Goal: Information Seeking & Learning: Learn about a topic

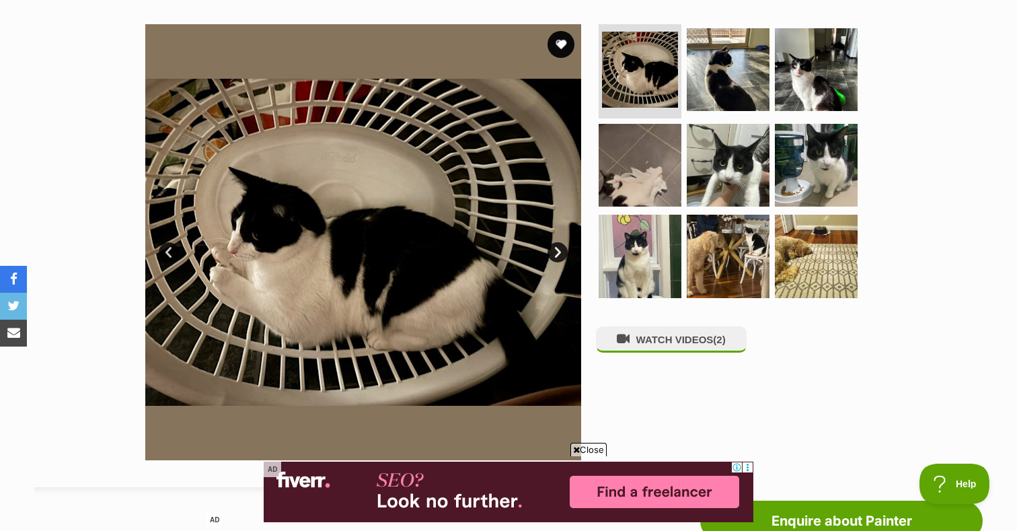
scroll to position [225, 0]
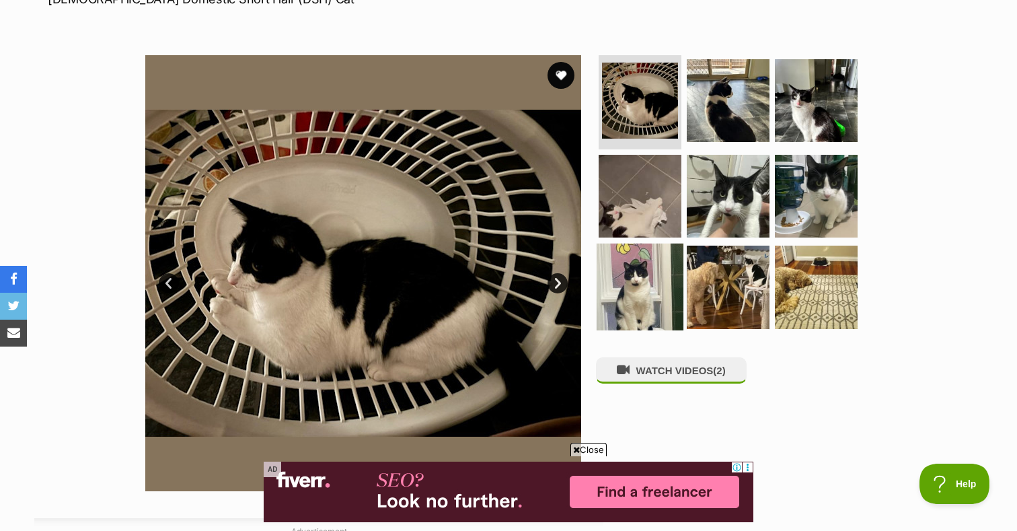
click at [647, 294] on img at bounding box center [640, 287] width 87 height 87
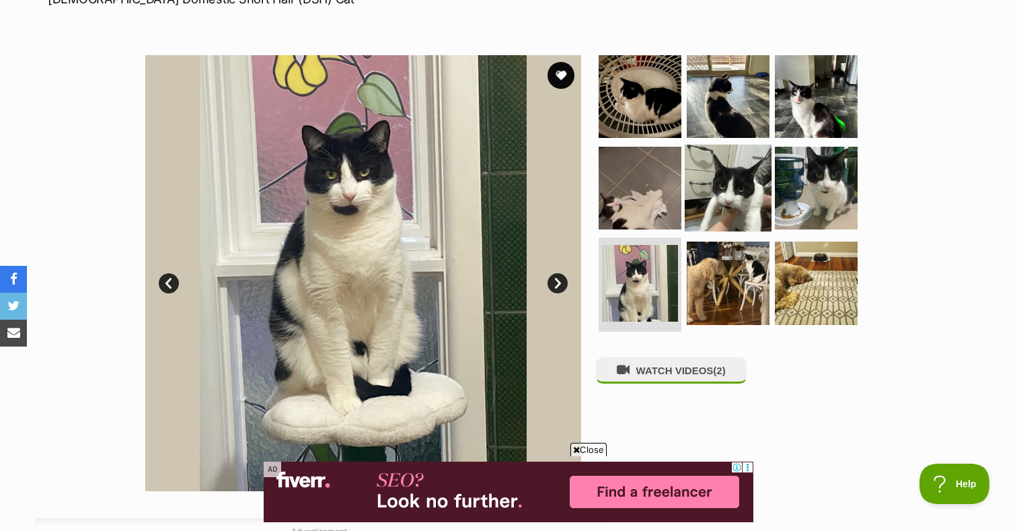
click at [713, 170] on img at bounding box center [728, 187] width 87 height 87
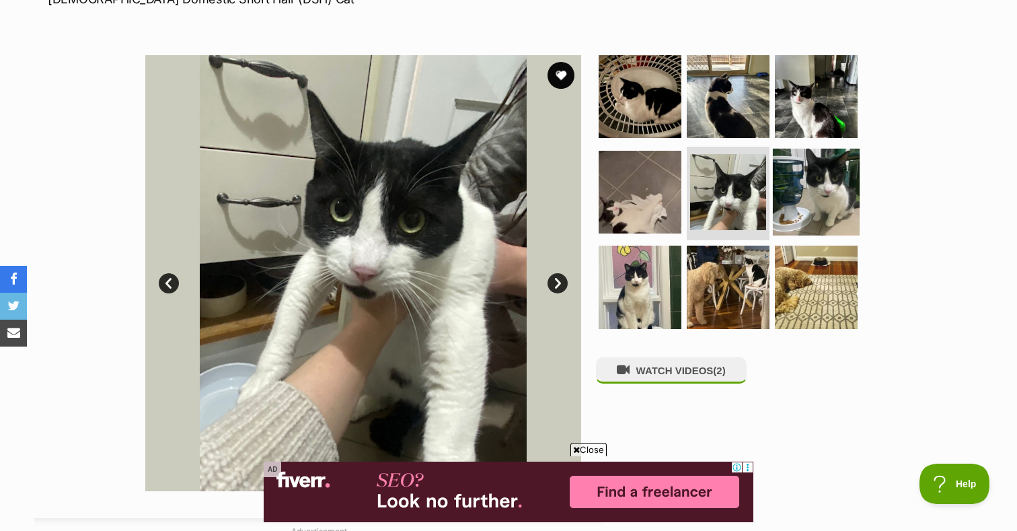
click at [801, 171] on img at bounding box center [816, 191] width 87 height 87
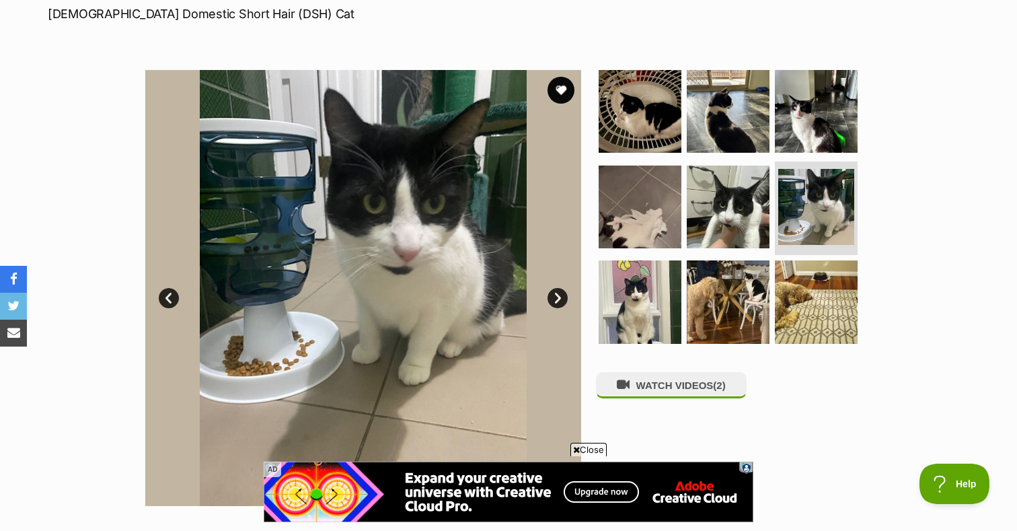
scroll to position [355, 0]
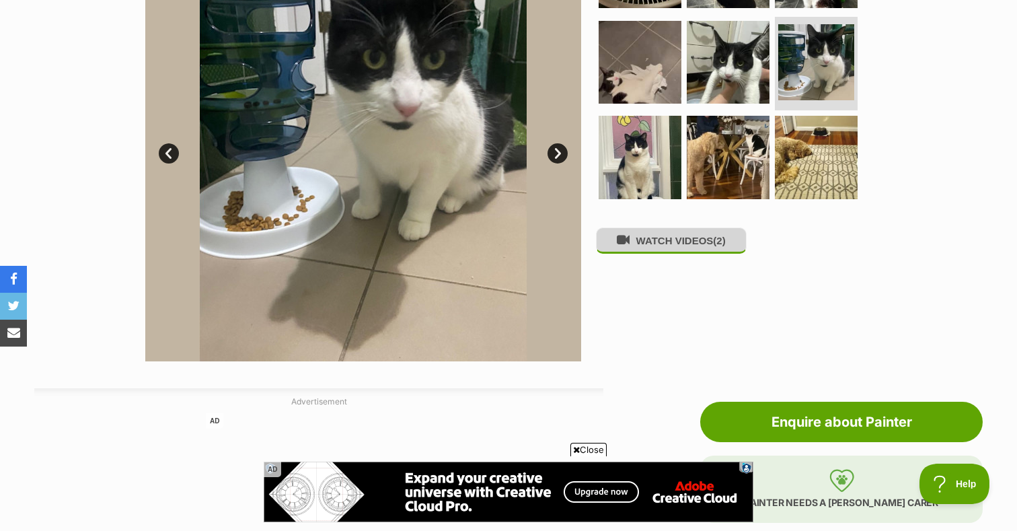
click at [651, 248] on button "WATCH VIDEOS (2)" at bounding box center [671, 240] width 151 height 26
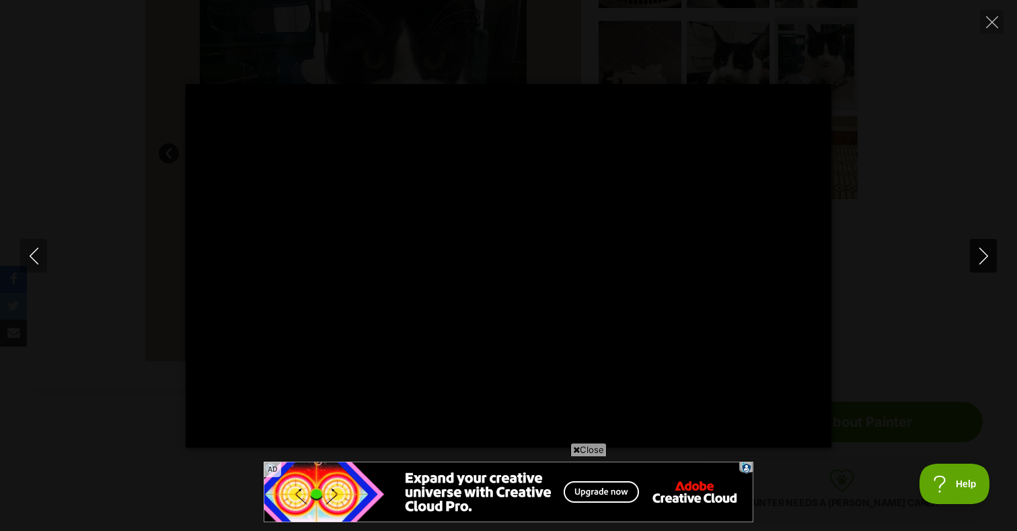
click at [984, 250] on icon "Next" at bounding box center [984, 256] width 17 height 17
type input "23.33"
click at [986, 254] on icon "Next" at bounding box center [984, 256] width 17 height 17
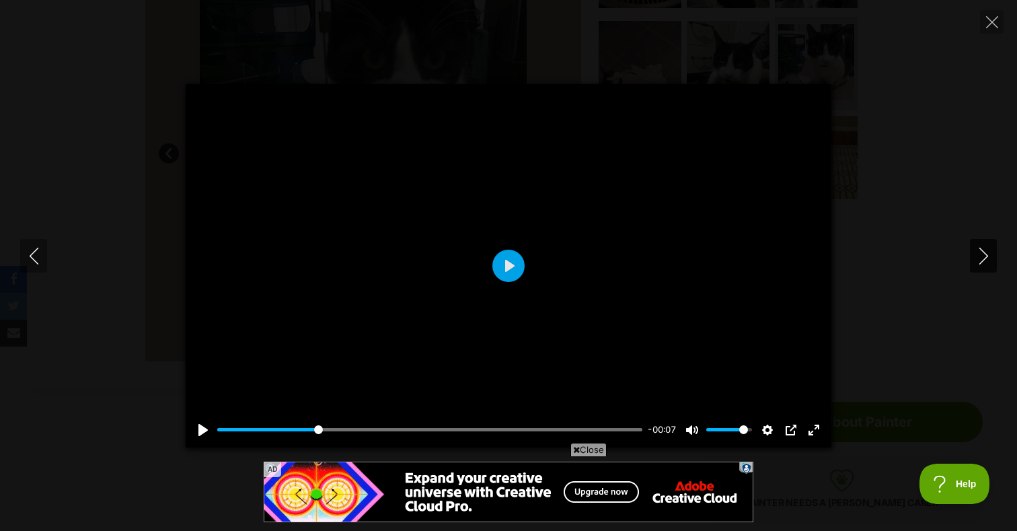
type input "25.39"
click at [561, 326] on div at bounding box center [509, 265] width 646 height 363
click at [496, 273] on button "Play" at bounding box center [509, 266] width 32 height 32
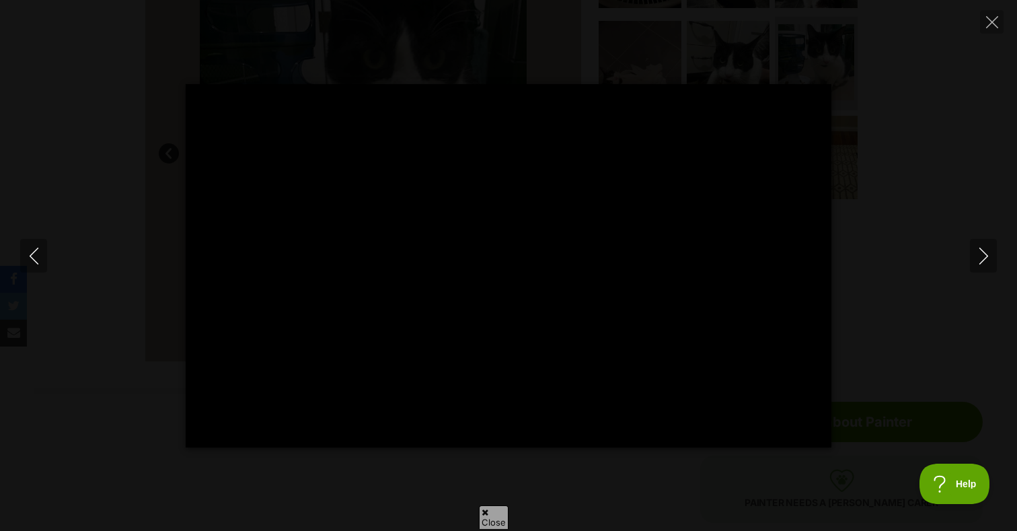
scroll to position [0, 0]
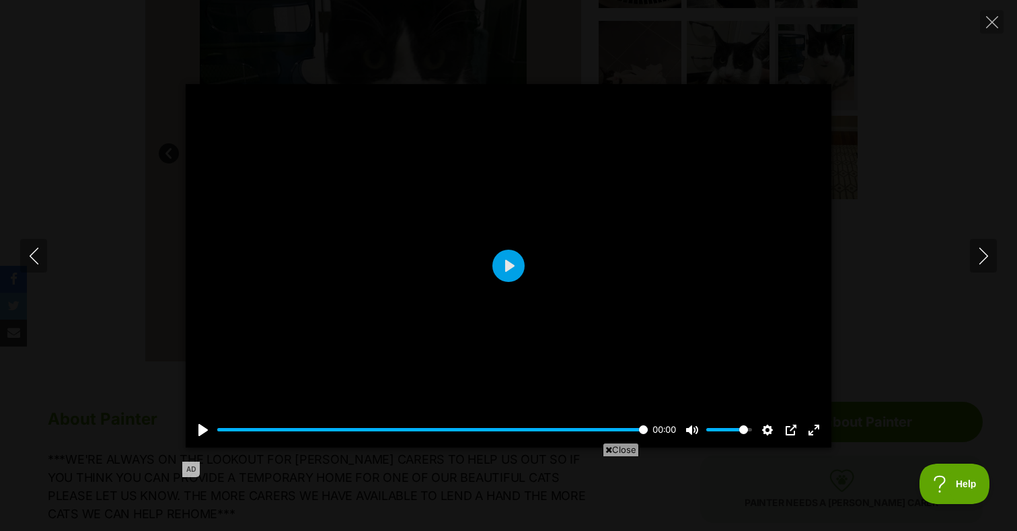
click at [525, 262] on div at bounding box center [509, 265] width 646 height 363
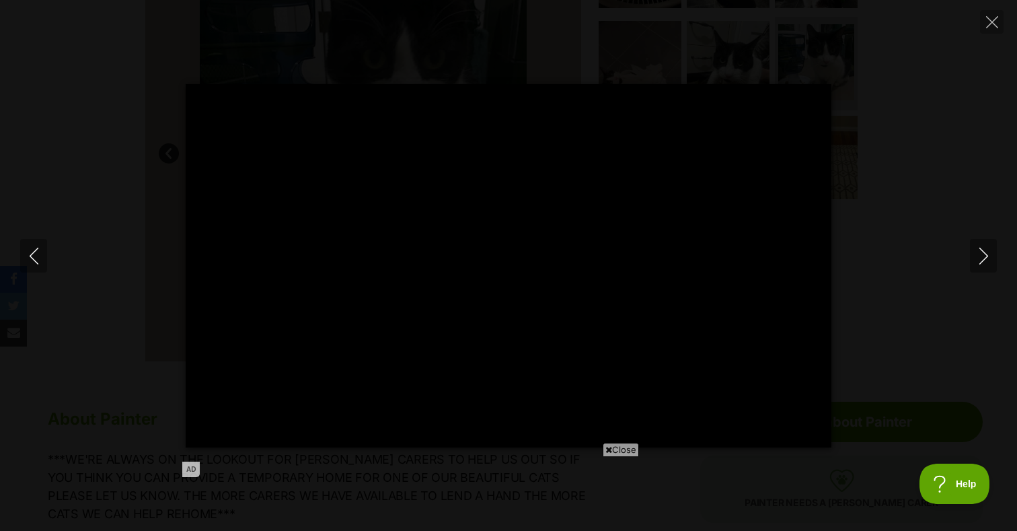
type input "100"
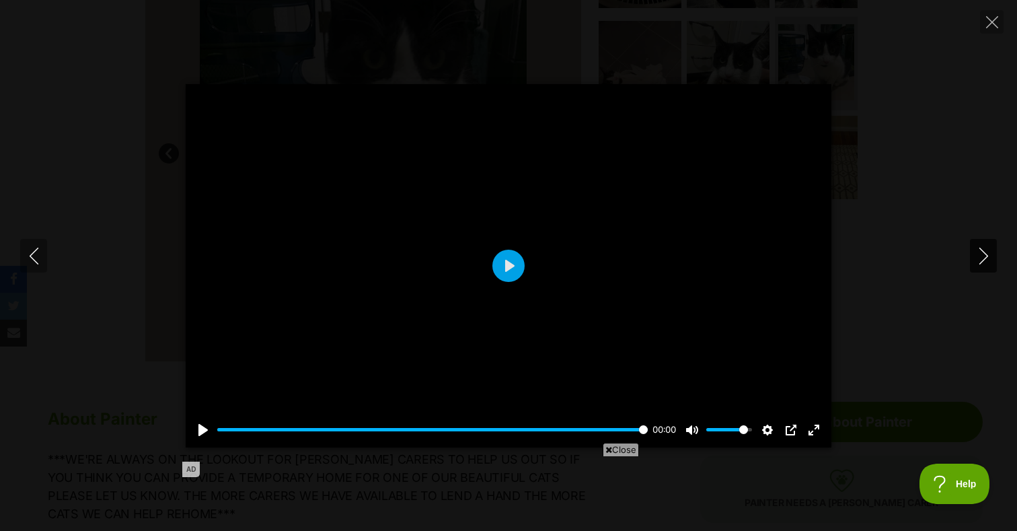
click at [978, 254] on icon "Next" at bounding box center [984, 256] width 17 height 17
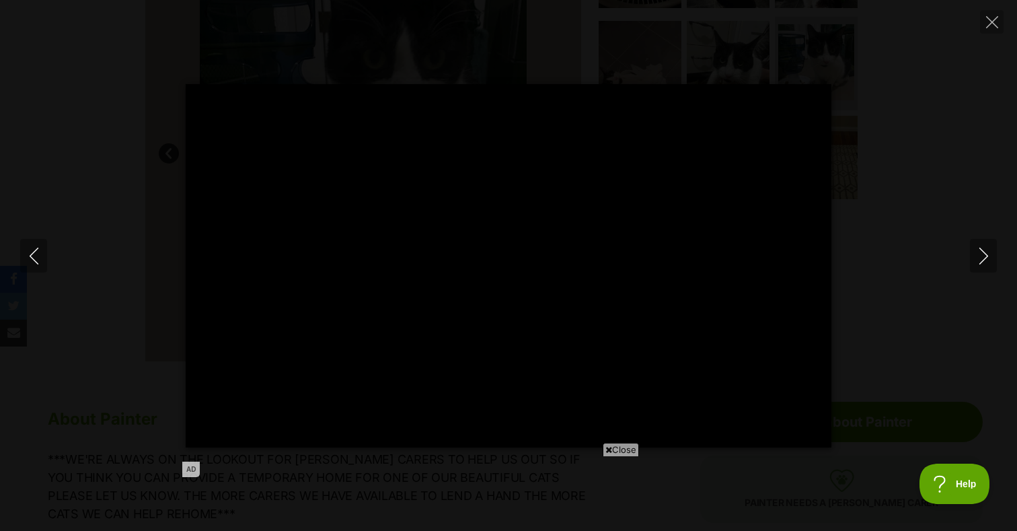
type input "100"
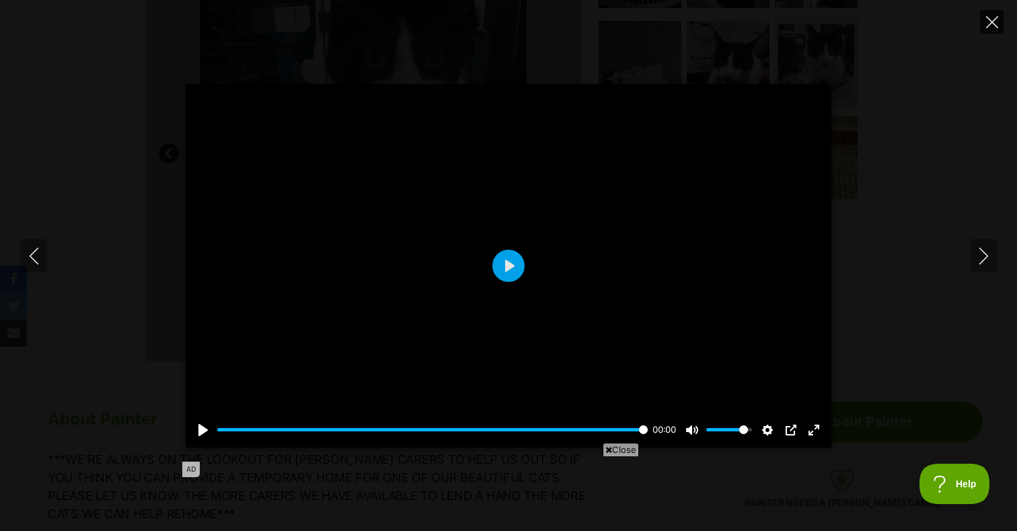
click at [999, 24] on button "Close" at bounding box center [992, 22] width 24 height 24
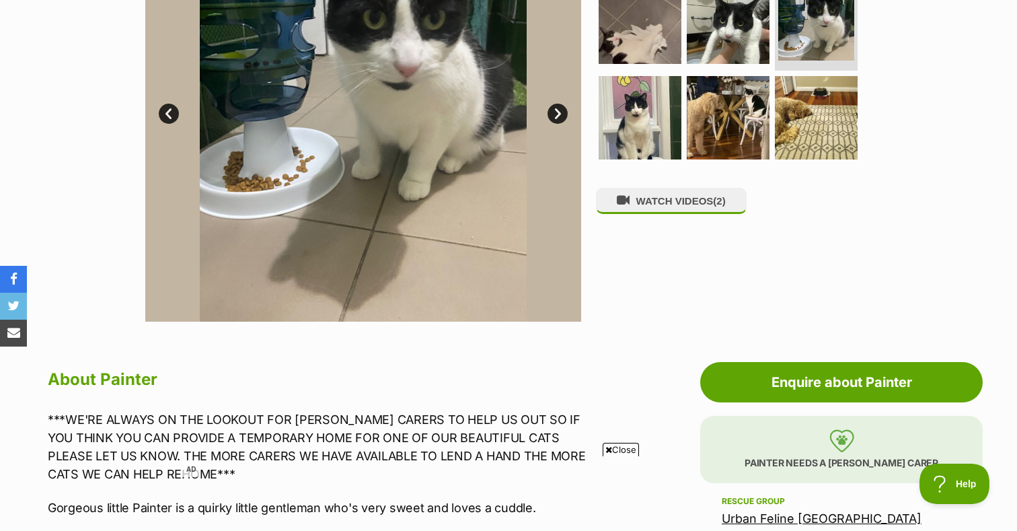
scroll to position [253, 0]
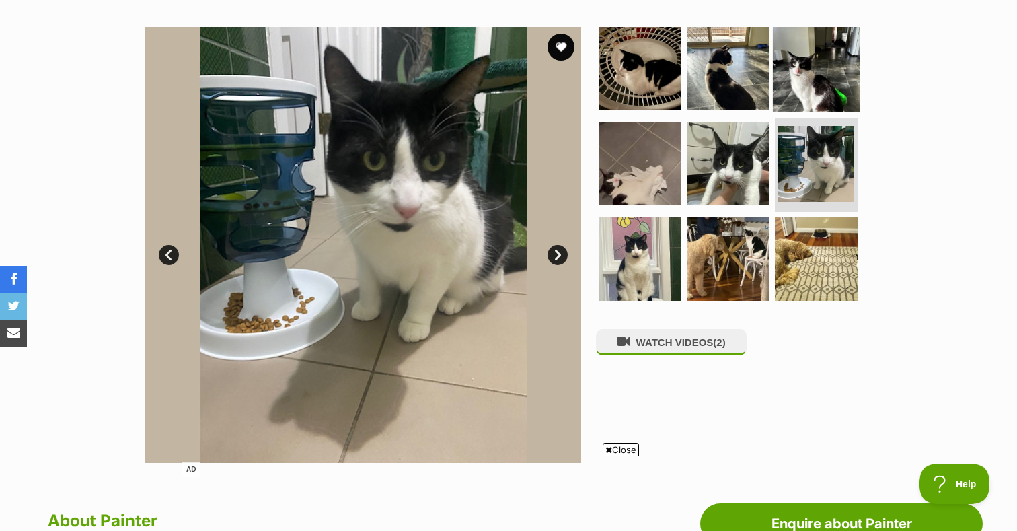
click at [817, 81] on img at bounding box center [816, 68] width 87 height 87
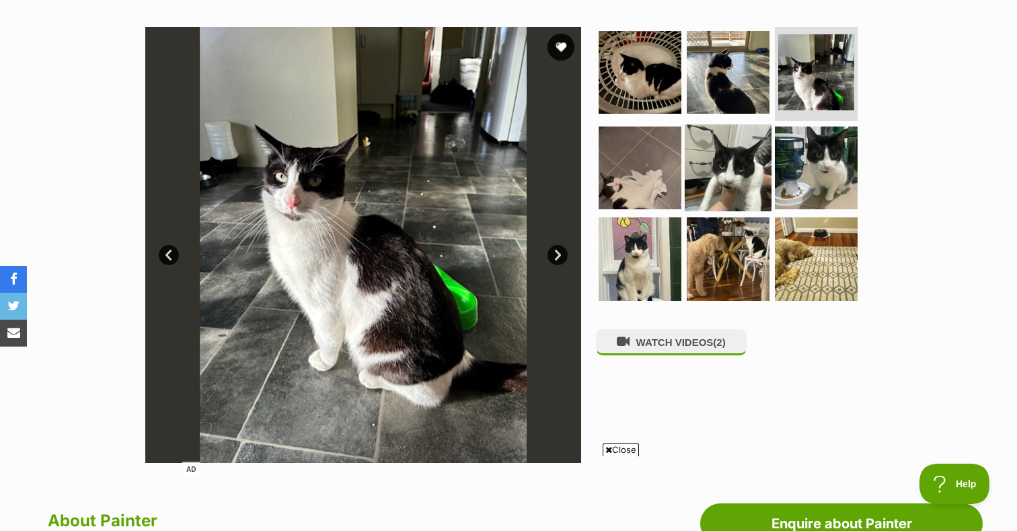
click at [734, 155] on img at bounding box center [728, 167] width 87 height 87
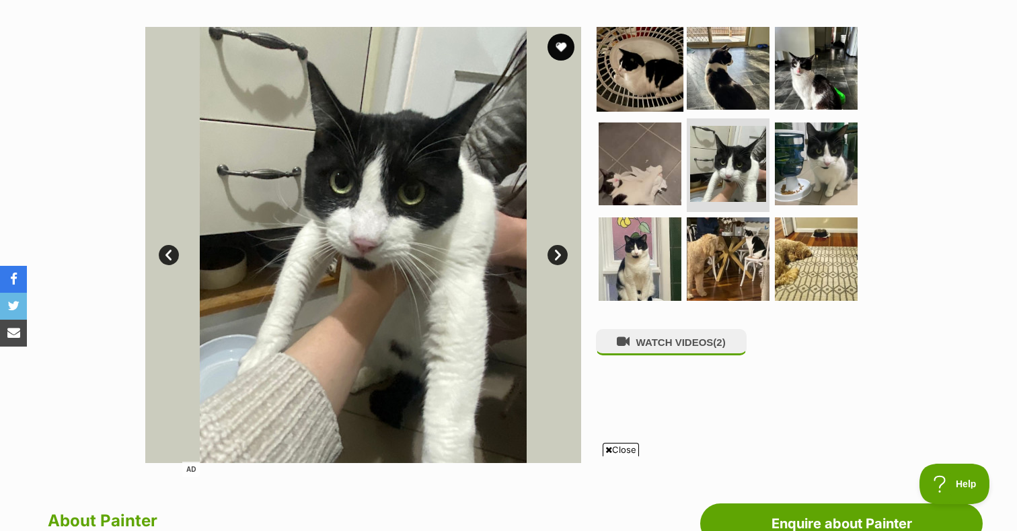
click at [632, 40] on img at bounding box center [640, 68] width 87 height 87
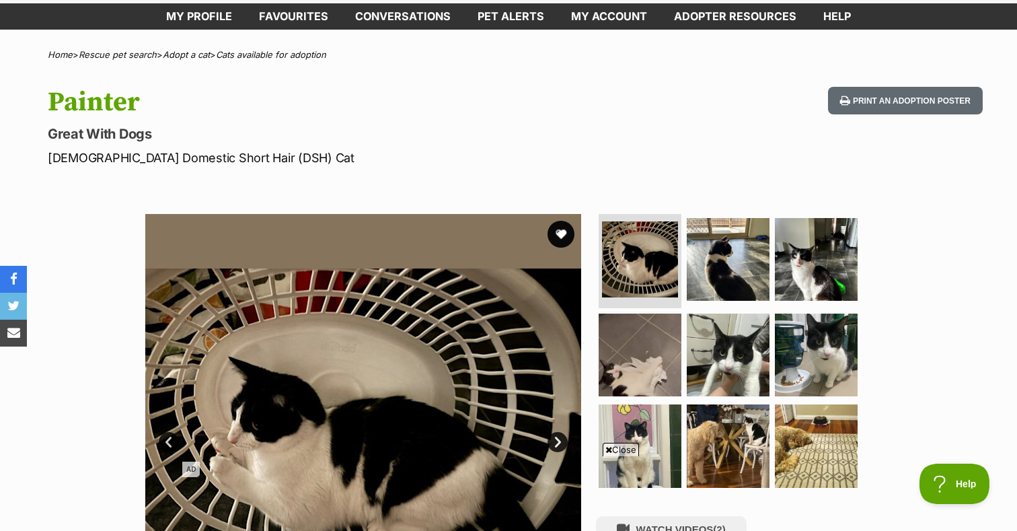
scroll to position [0, 0]
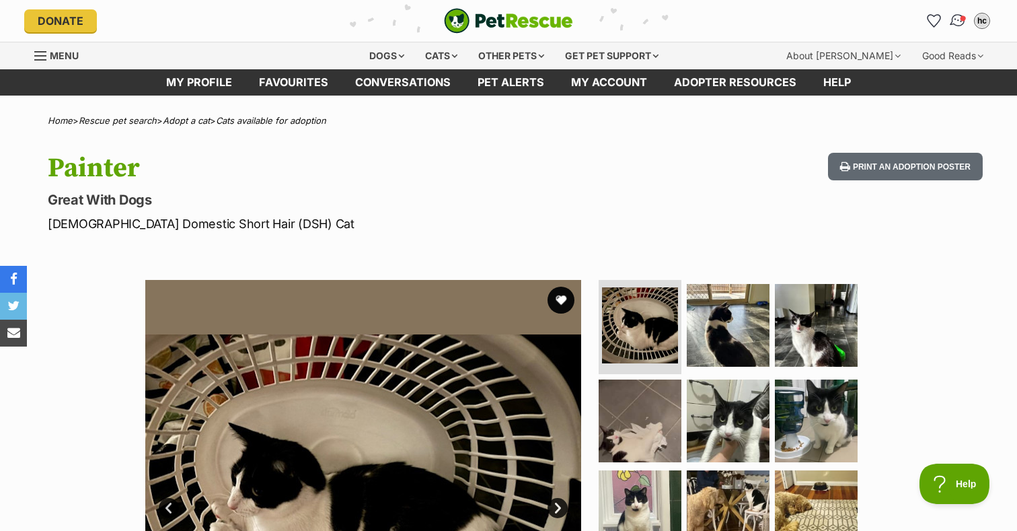
click at [959, 22] on img "Conversations" at bounding box center [958, 20] width 18 height 17
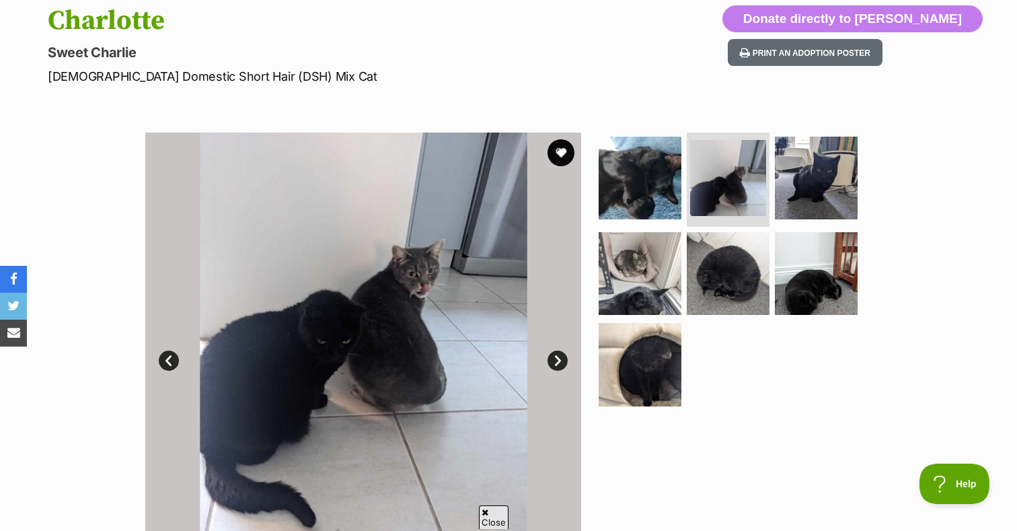
scroll to position [148, 0]
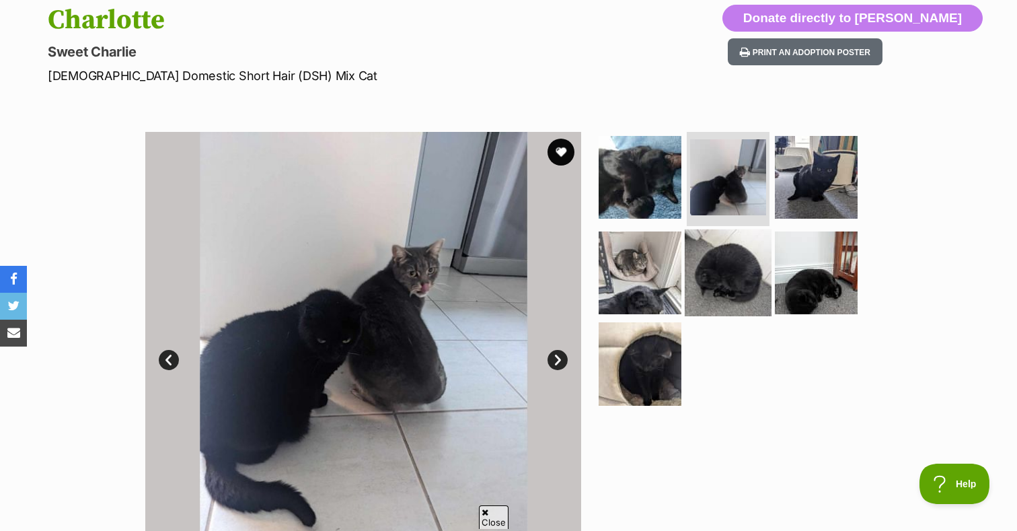
click at [752, 267] on img at bounding box center [728, 272] width 87 height 87
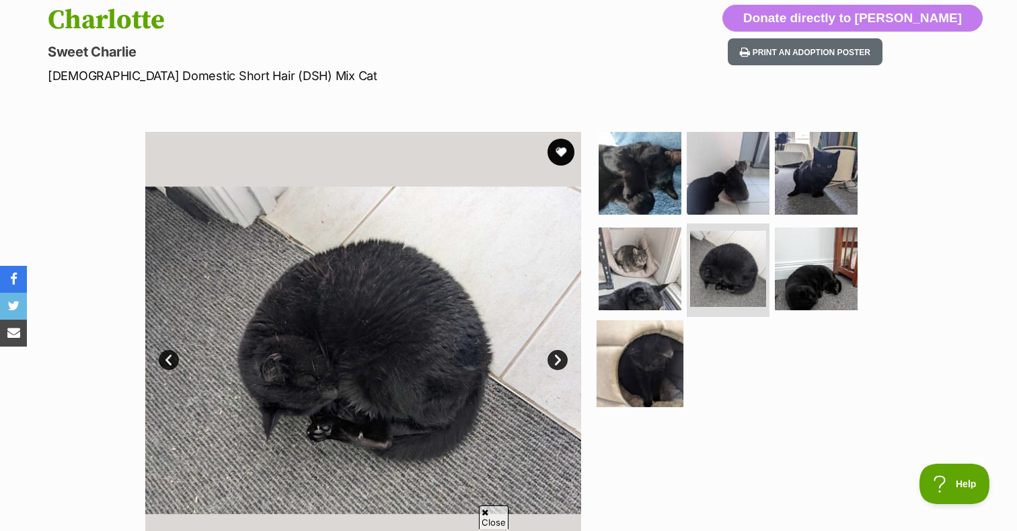
click at [651, 363] on img at bounding box center [640, 363] width 87 height 87
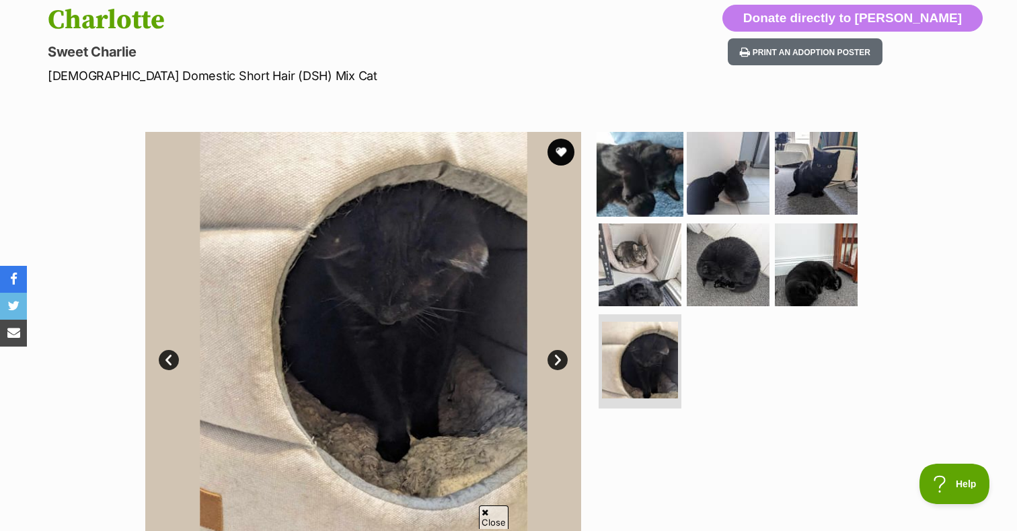
click at [657, 190] on img at bounding box center [640, 173] width 87 height 87
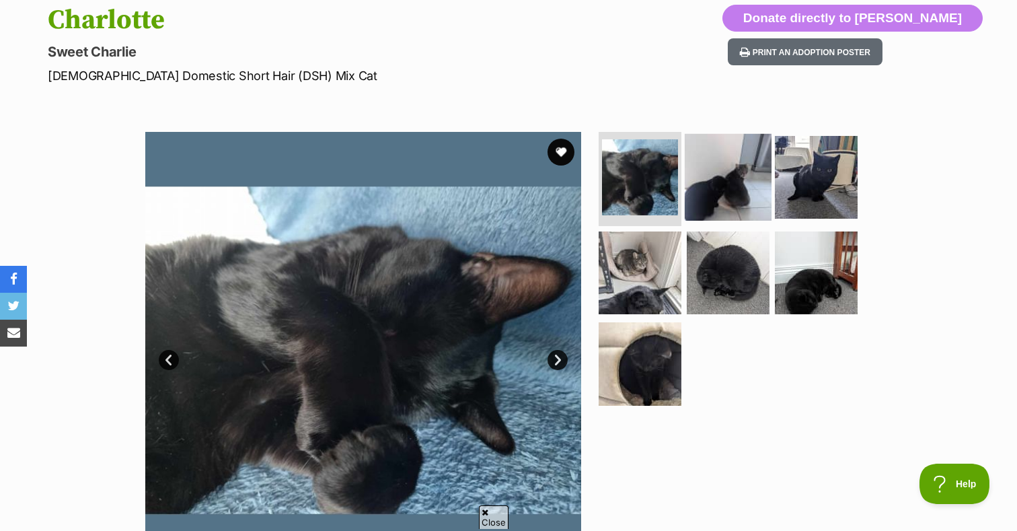
click at [745, 197] on img at bounding box center [728, 177] width 87 height 87
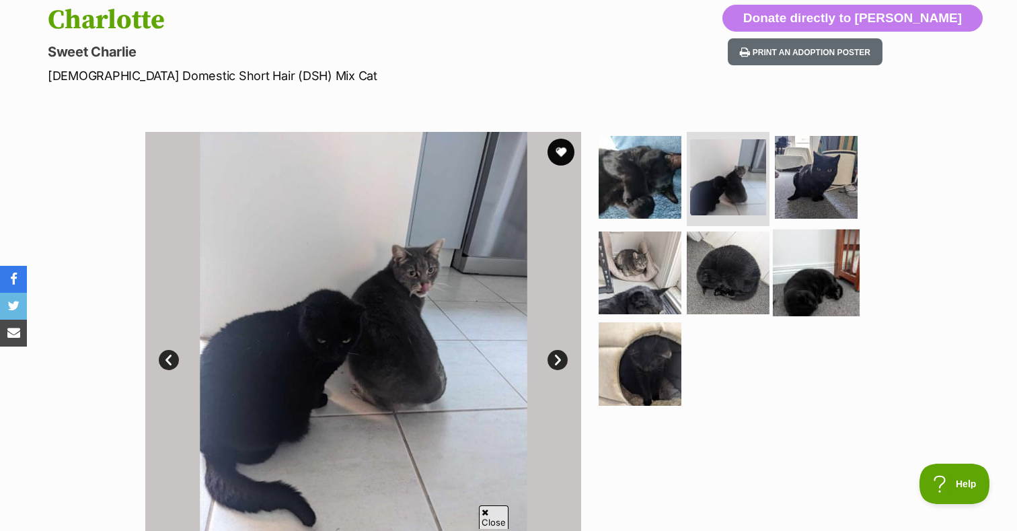
click at [811, 248] on img at bounding box center [816, 272] width 87 height 87
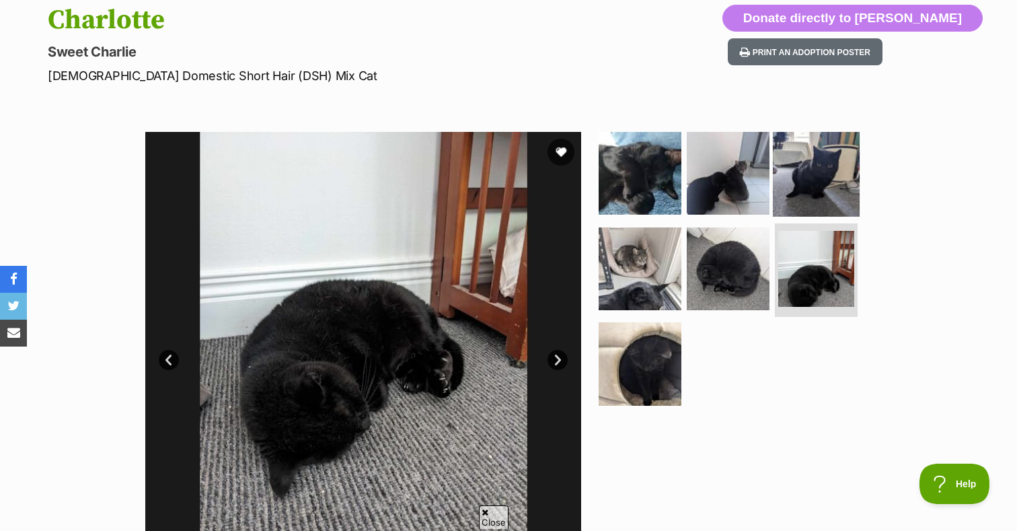
click at [818, 197] on img at bounding box center [816, 173] width 87 height 87
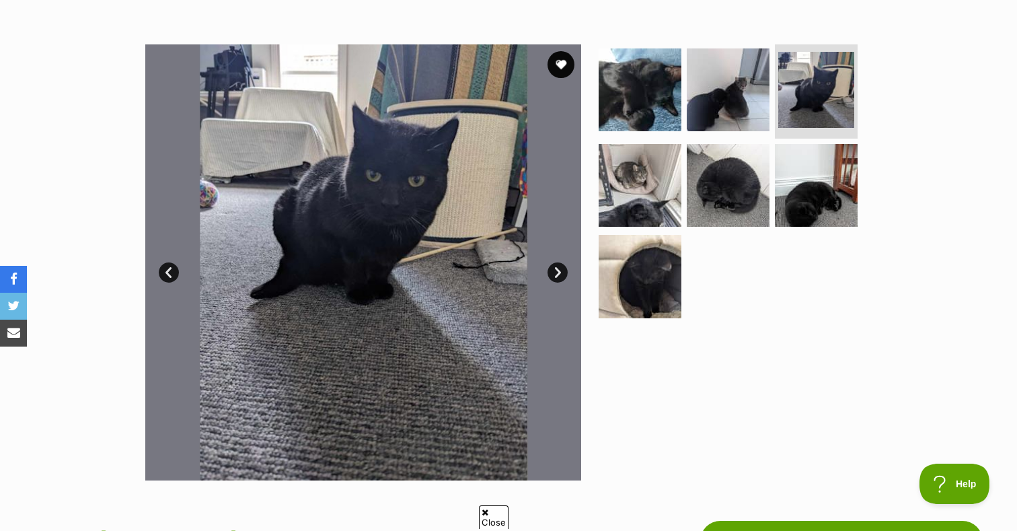
scroll to position [127, 0]
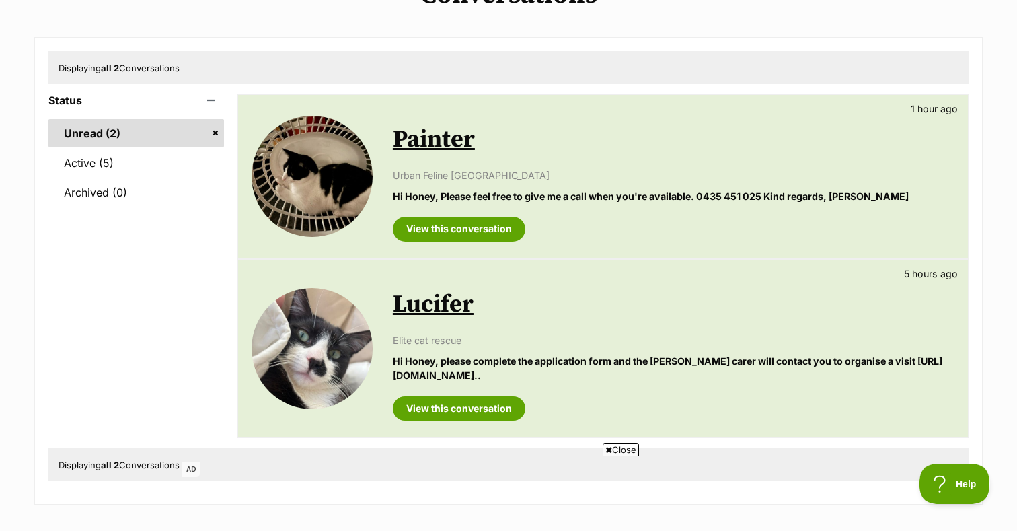
click at [445, 301] on link "Lucifer" at bounding box center [433, 304] width 81 height 30
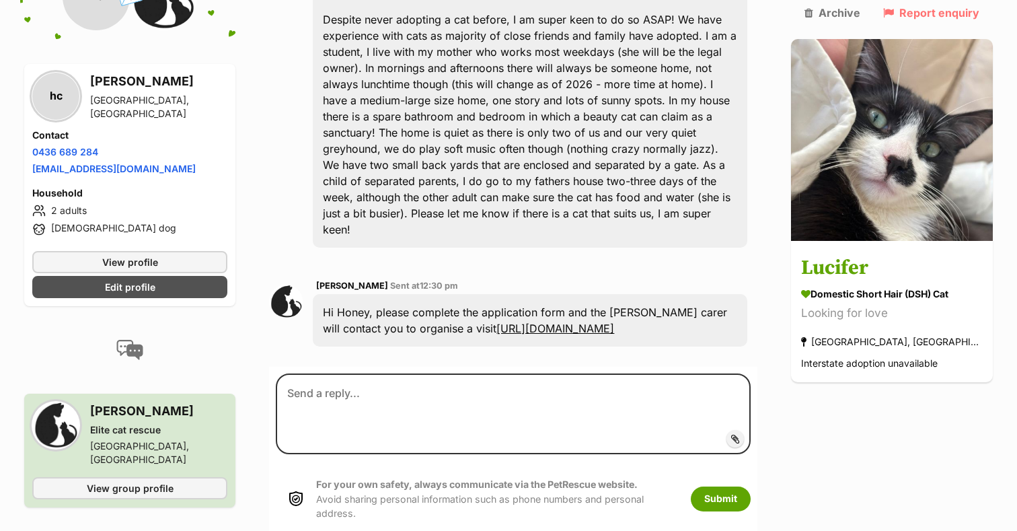
scroll to position [407, 0]
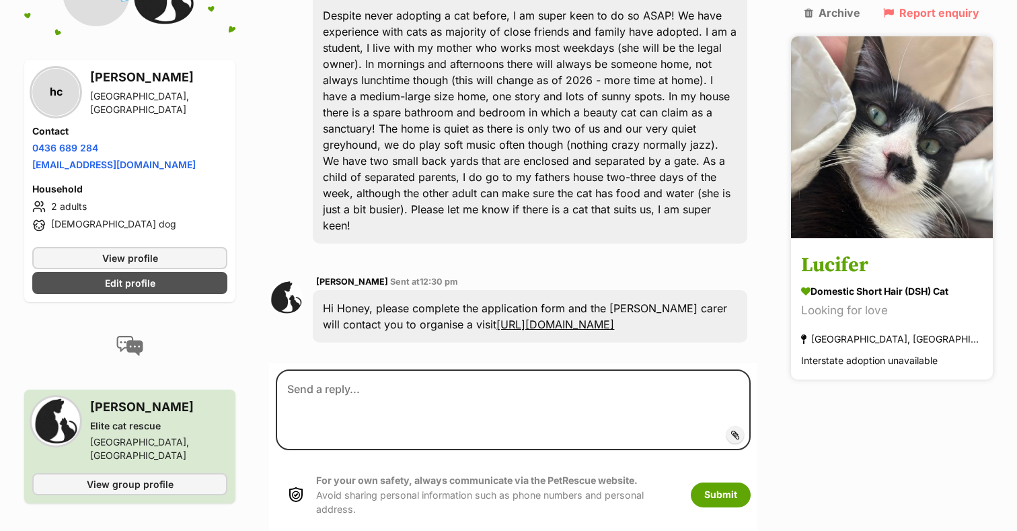
click at [887, 185] on img at bounding box center [892, 137] width 202 height 202
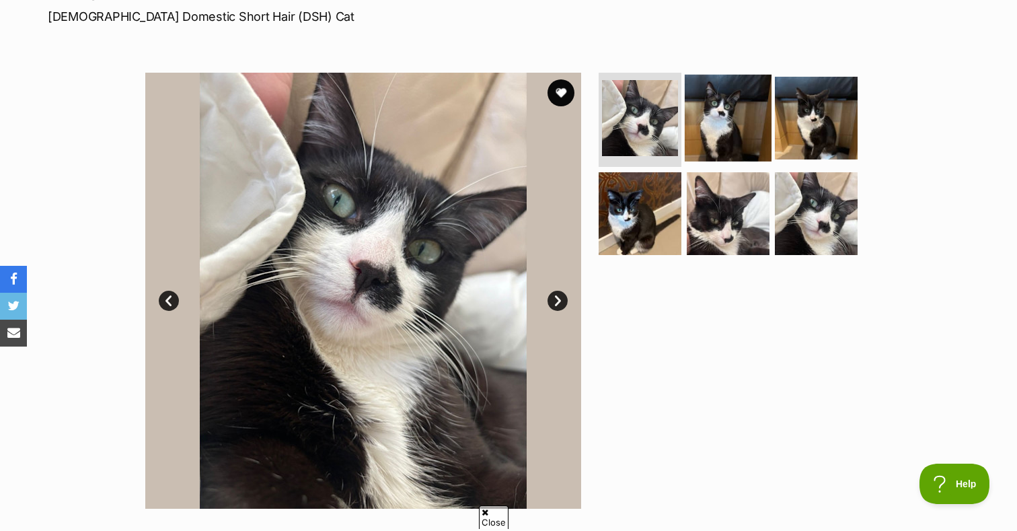
click at [722, 114] on img at bounding box center [728, 118] width 87 height 87
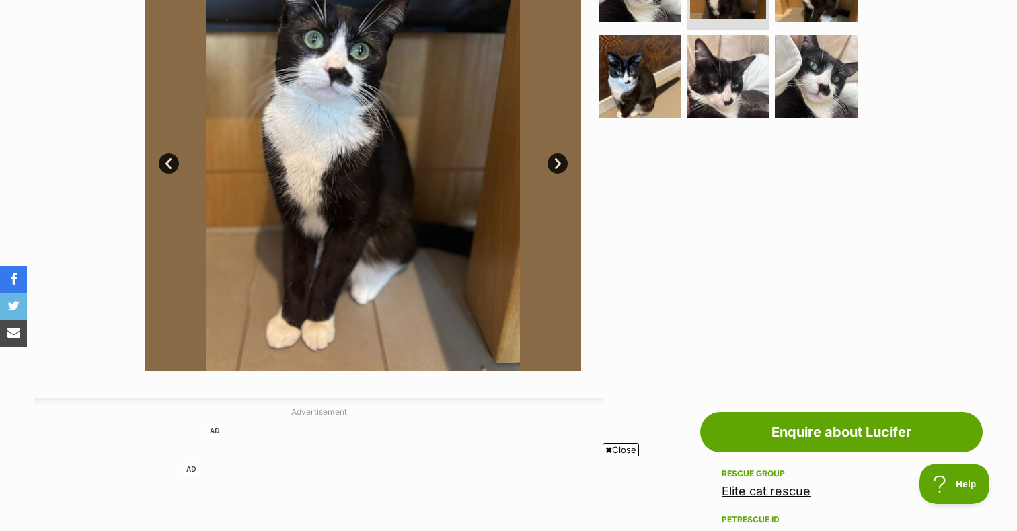
scroll to position [164, 0]
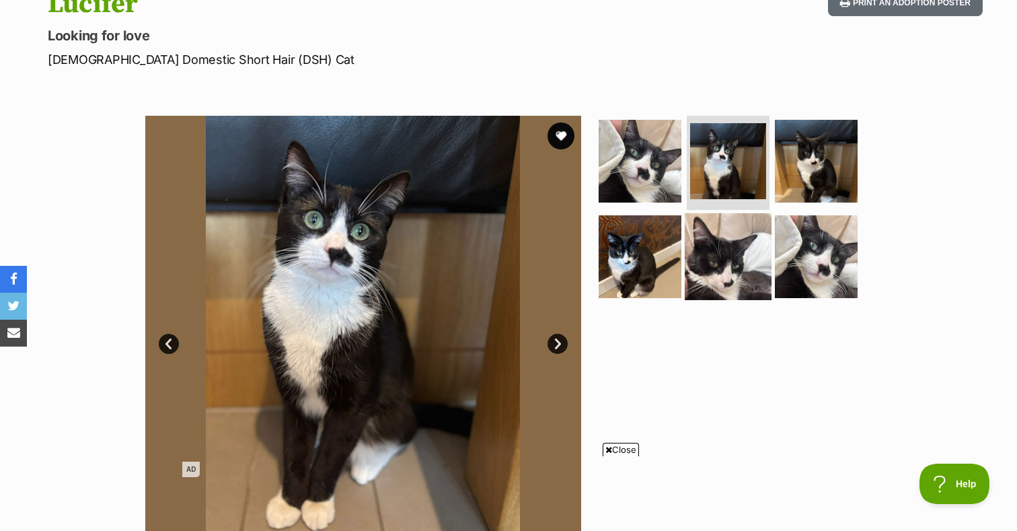
click at [733, 271] on img at bounding box center [728, 256] width 87 height 87
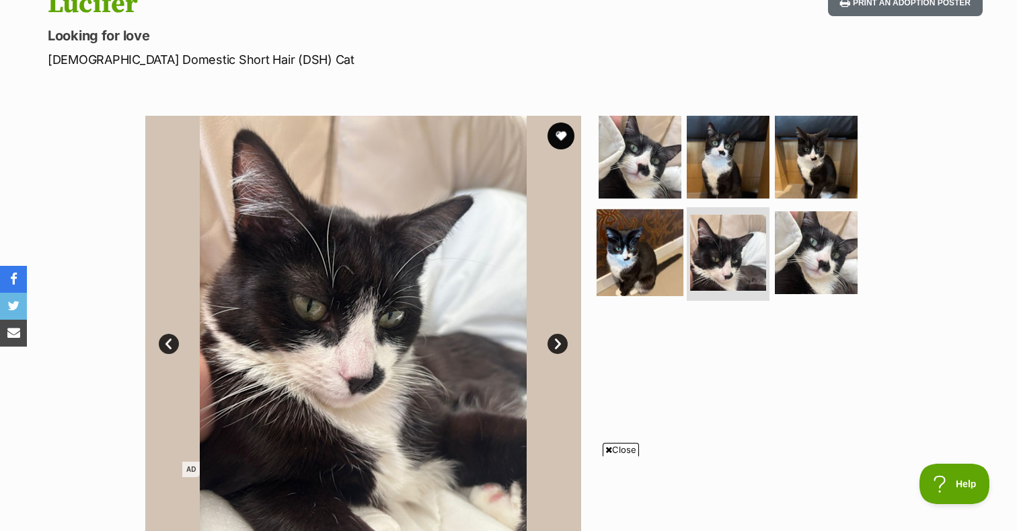
click at [647, 244] on img at bounding box center [640, 252] width 87 height 87
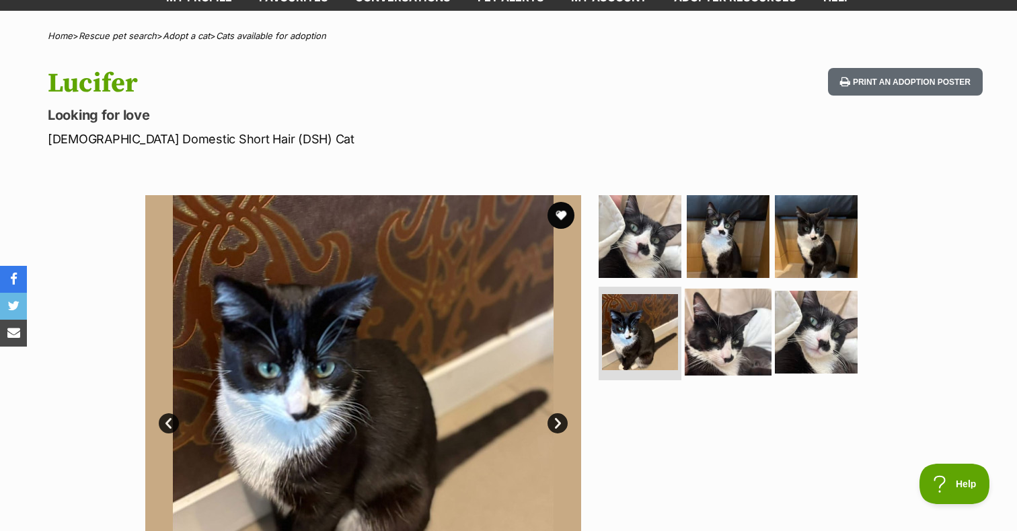
scroll to position [0, 0]
